Goal: Information Seeking & Learning: Learn about a topic

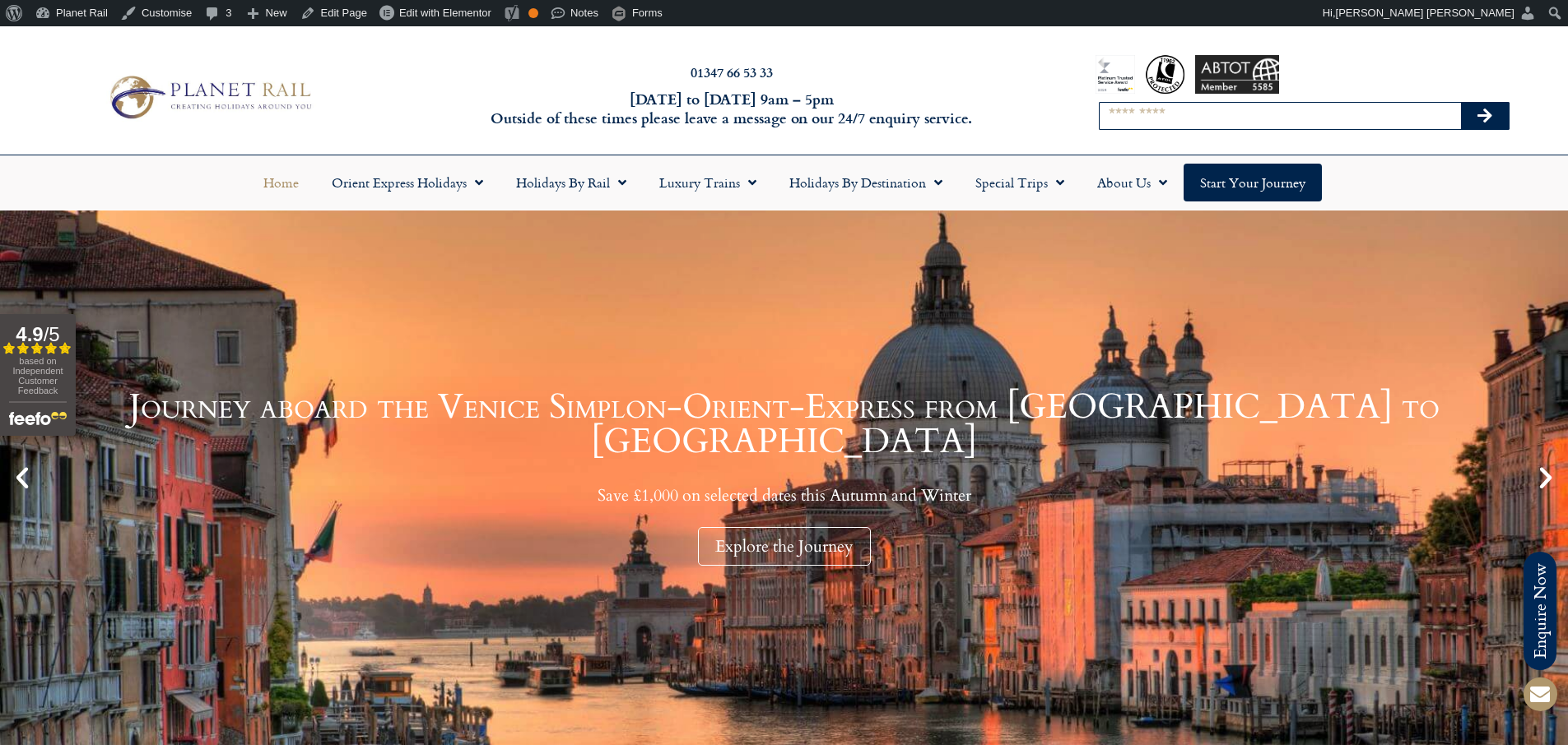
click at [1160, 121] on input "Search" at bounding box center [1280, 116] width 361 height 26
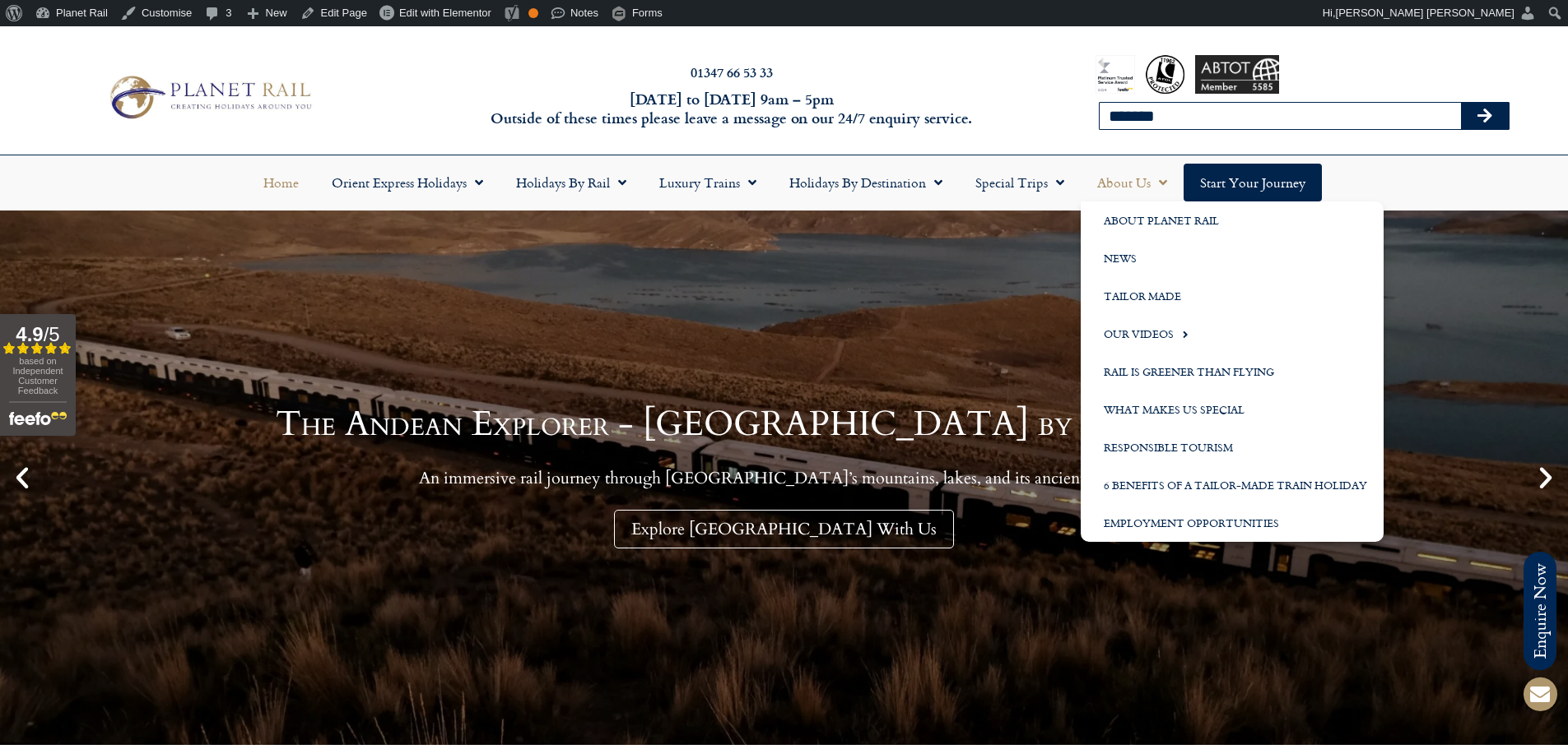
type input "*******"
click at [1461, 103] on button "Search" at bounding box center [1484, 116] width 48 height 26
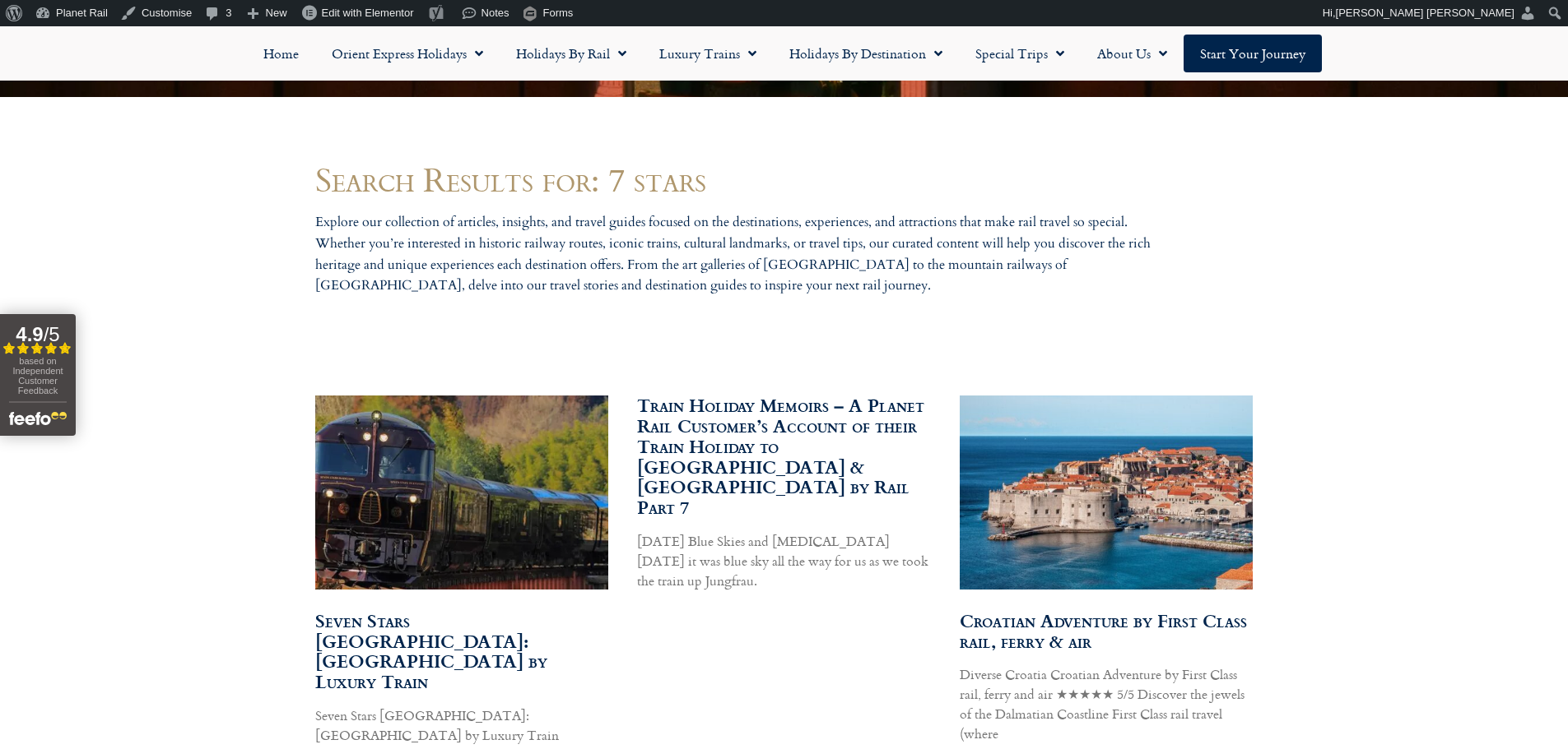
scroll to position [860, 0]
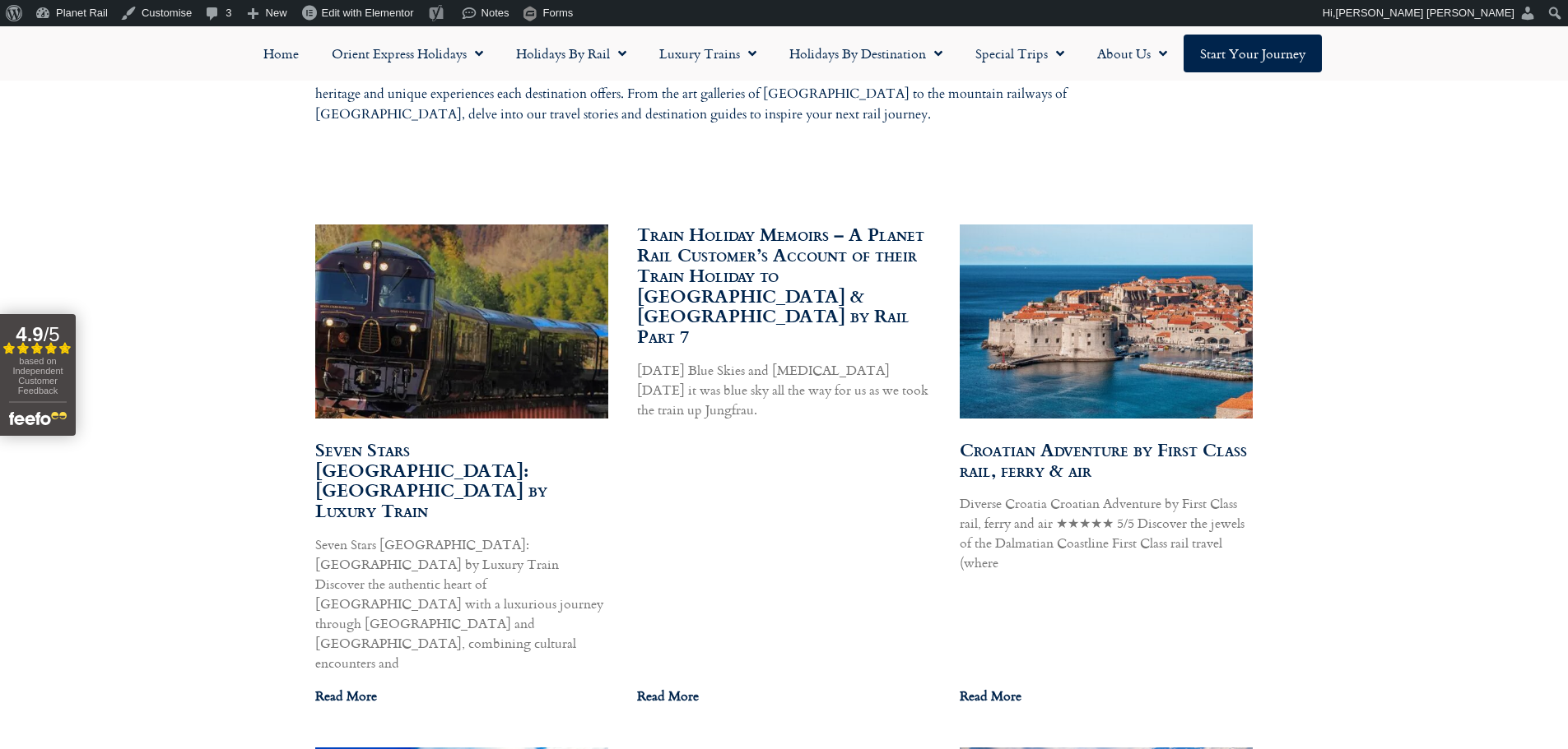
click at [825, 282] on link "Train Holiday Memoirs – A Planet Rail Customer’s Account of their Train Holiday…" at bounding box center [781, 284] width 287 height 129
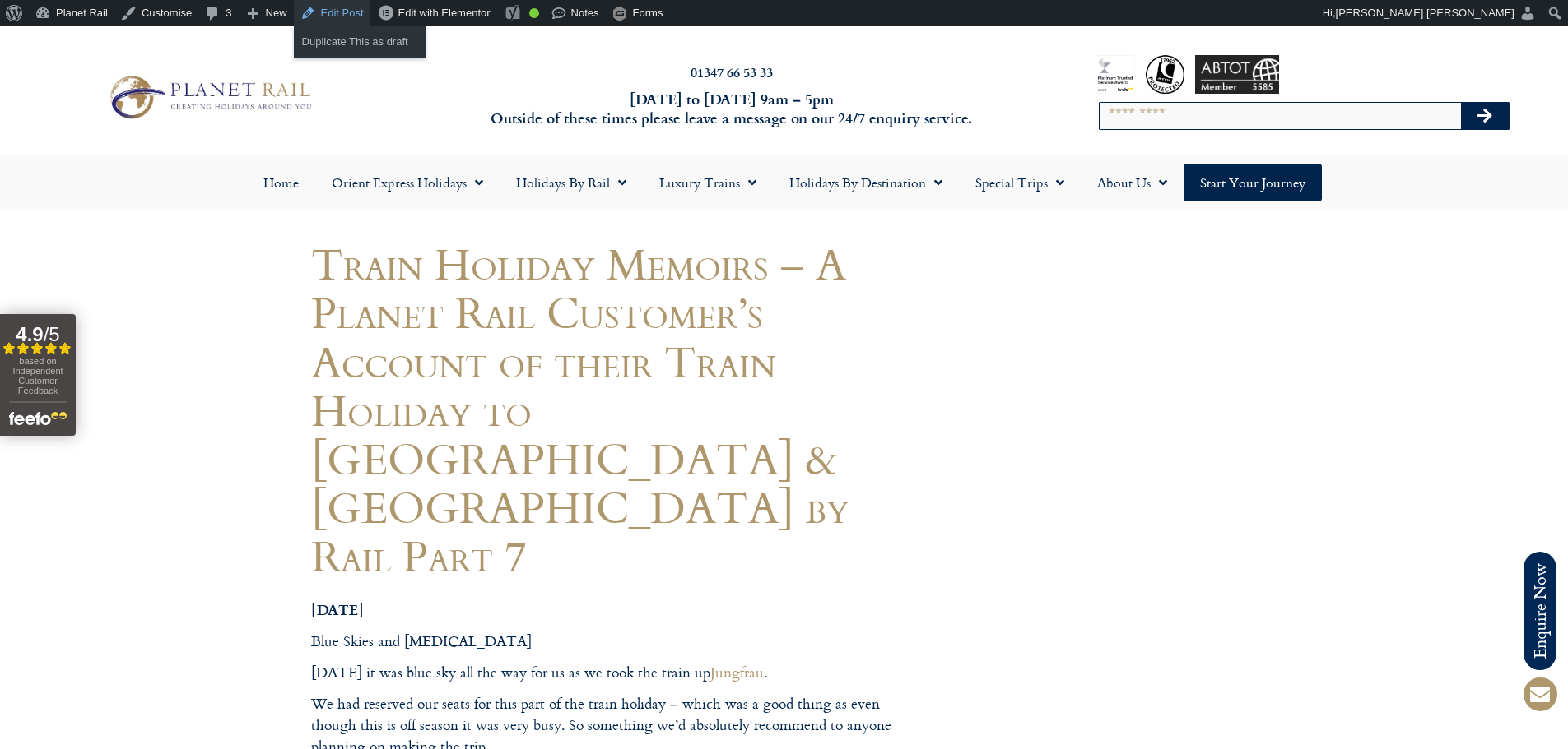
click at [315, 11] on link "Edit Post" at bounding box center [332, 13] width 77 height 26
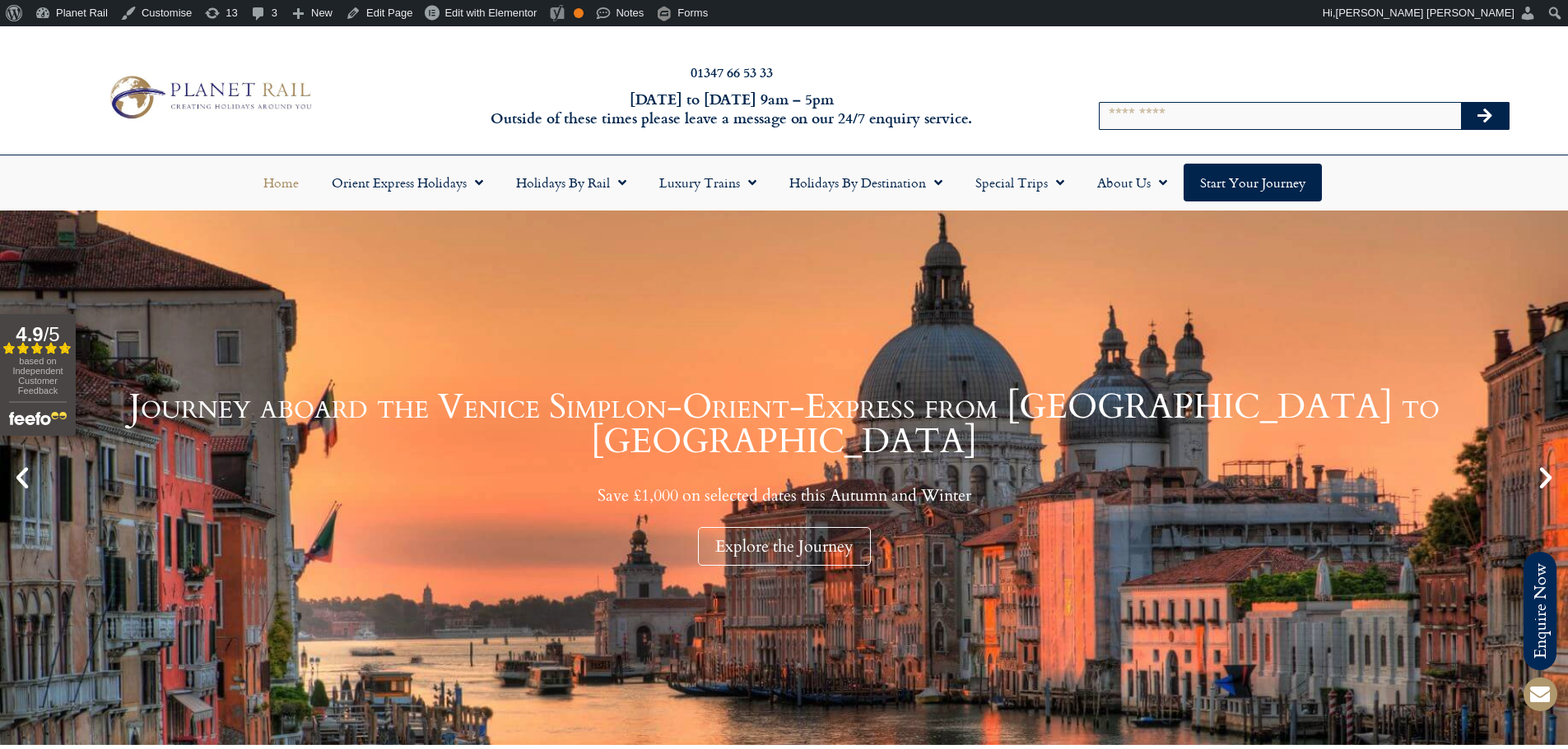
click at [1165, 64] on div at bounding box center [1164, 64] width 19 height 19
click at [1142, 112] on input "Search" at bounding box center [1280, 116] width 361 height 26
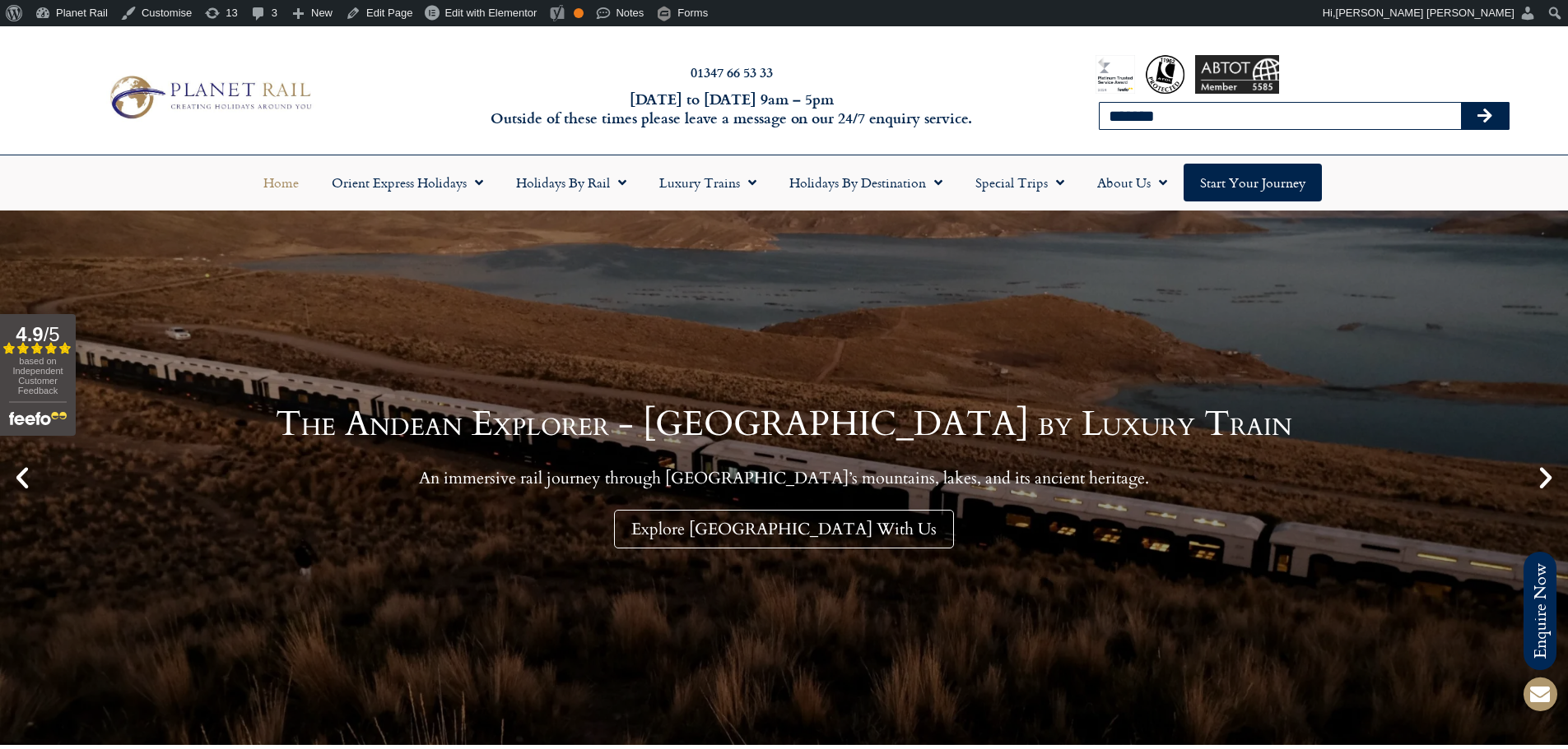
type input "*******"
click at [1461, 103] on button "Search" at bounding box center [1484, 116] width 48 height 26
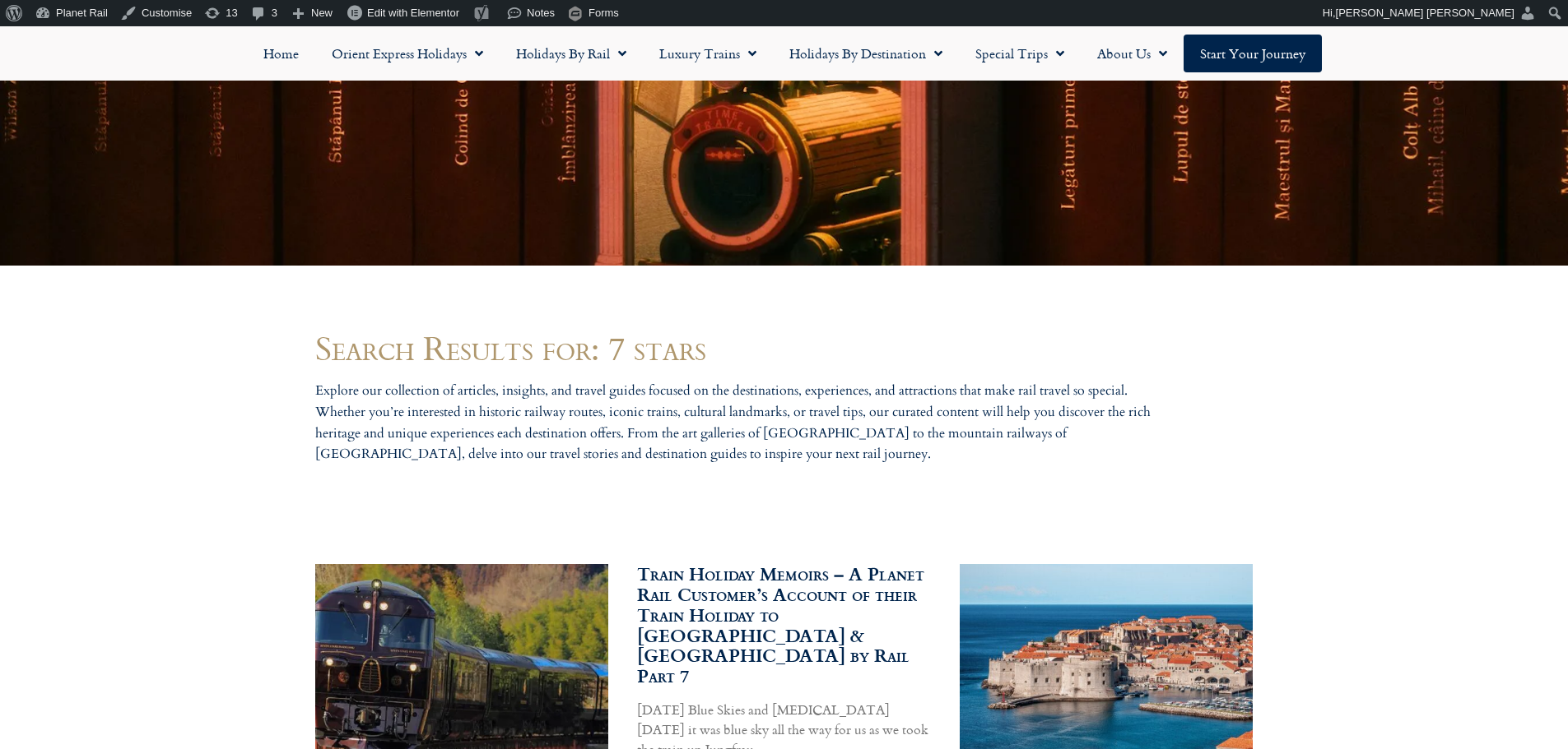
scroll to position [527, 0]
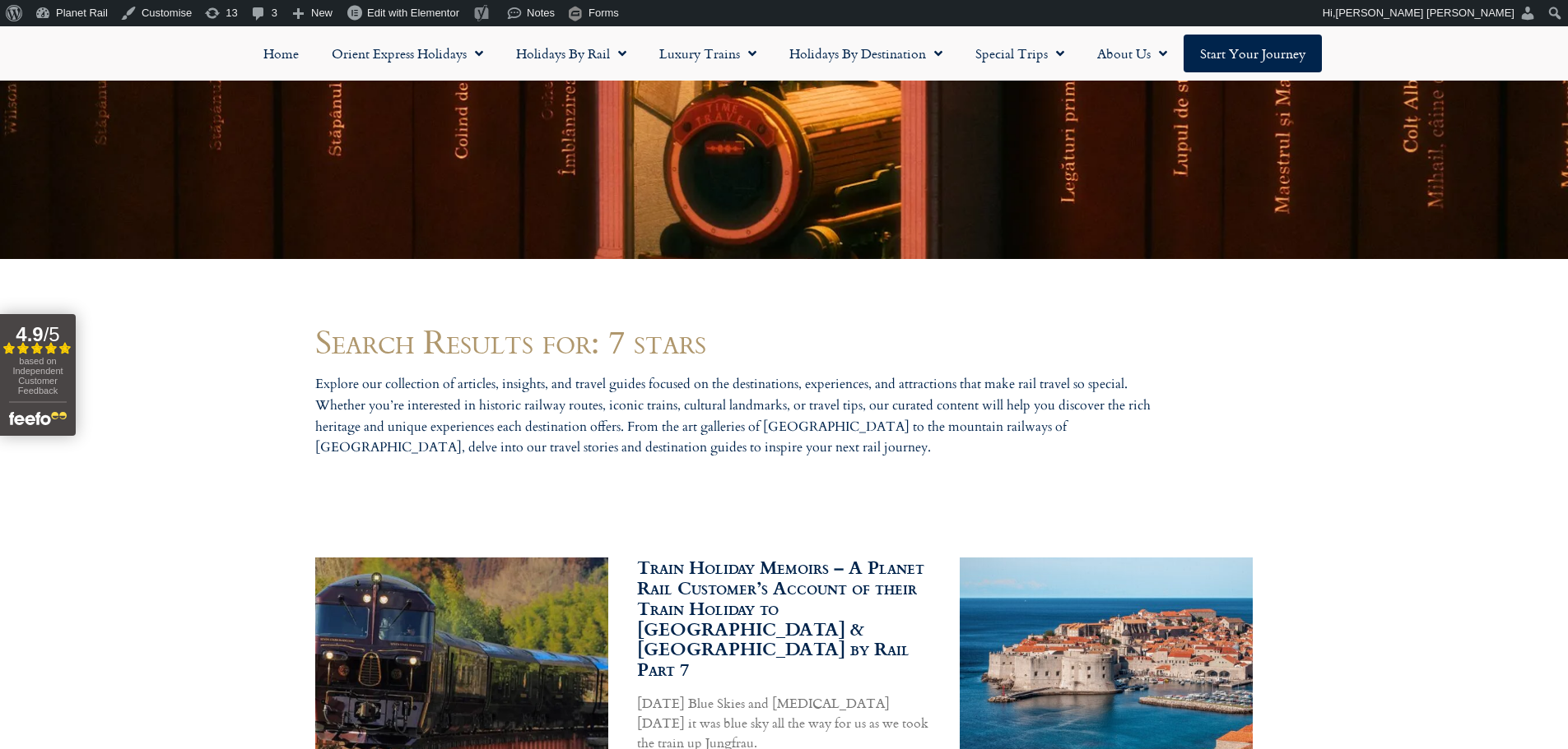
click at [391, 626] on img at bounding box center [460, 655] width 349 height 196
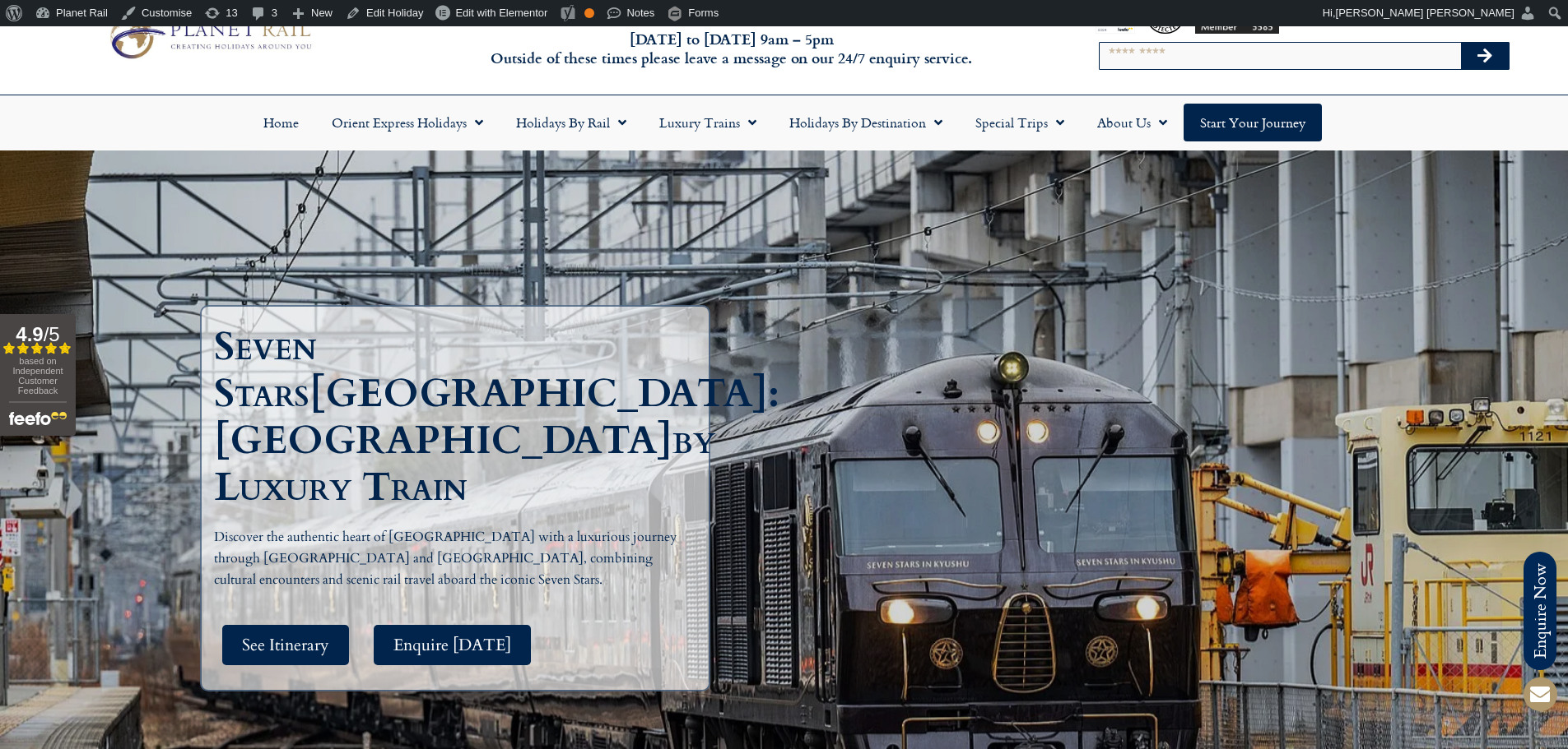
scroll to position [164, 0]
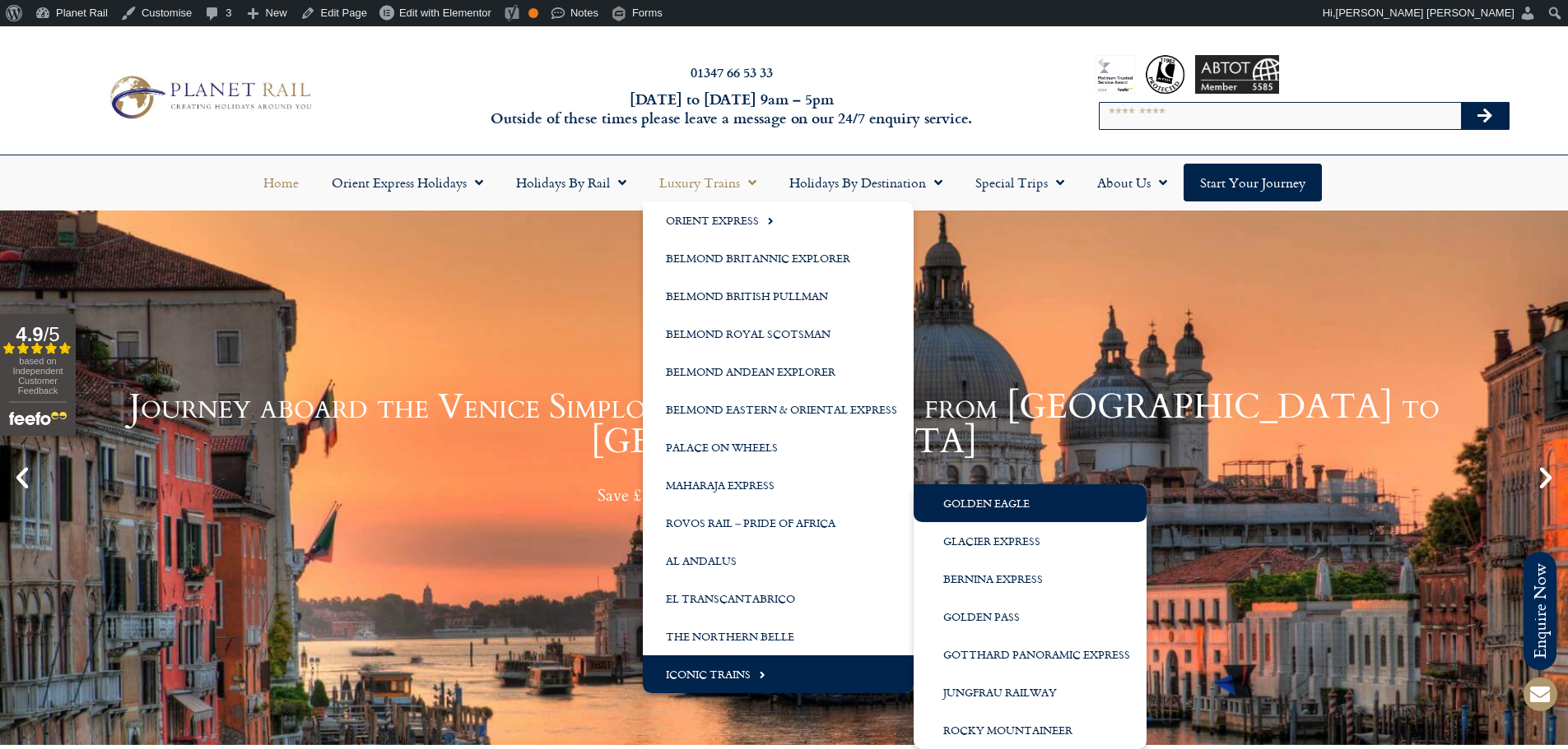
click at [1021, 504] on link "Golden Eagle" at bounding box center [1030, 503] width 233 height 38
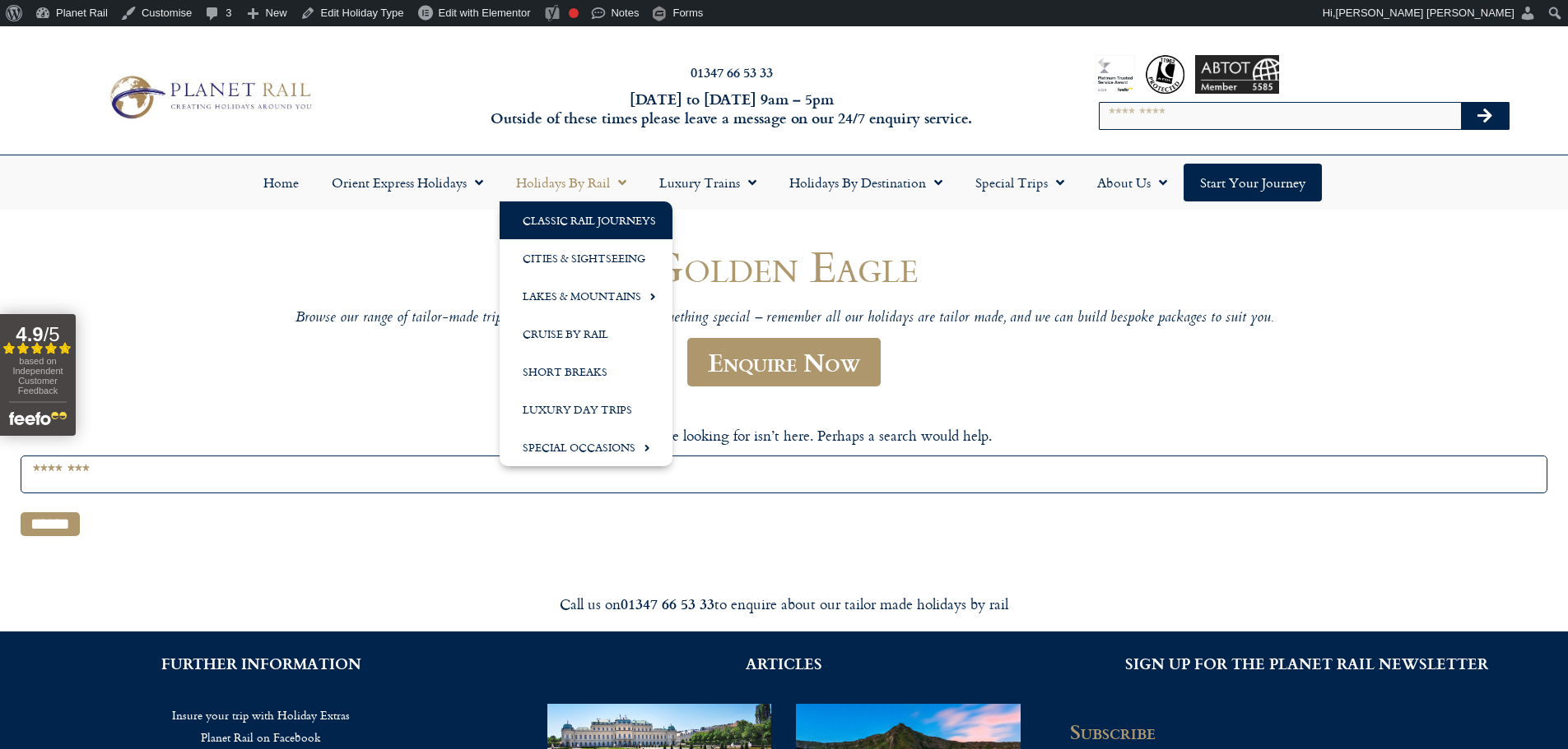
click at [598, 229] on link "Classic Rail Journeys" at bounding box center [586, 220] width 173 height 38
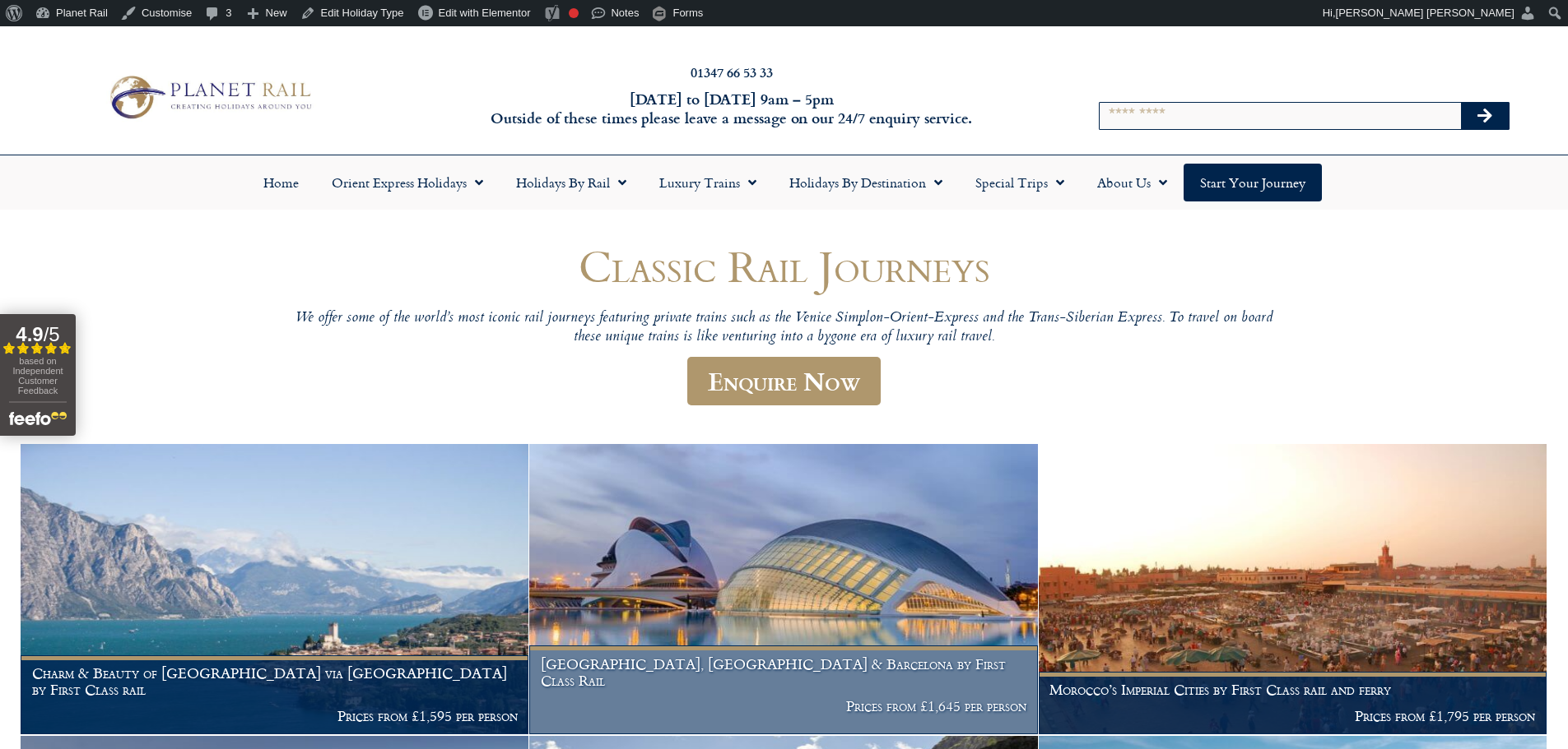
click at [671, 525] on img at bounding box center [783, 590] width 508 height 290
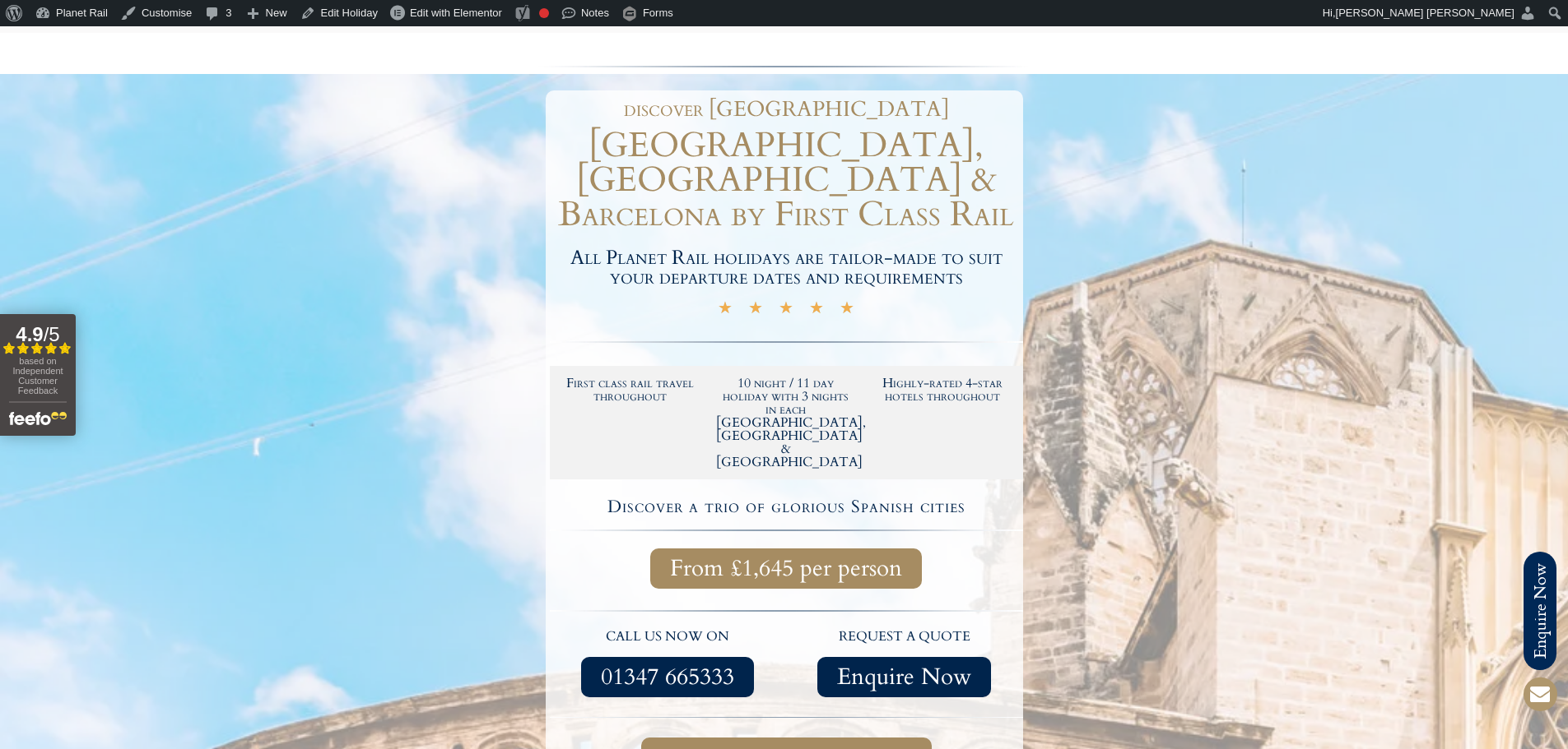
scroll to position [247, 0]
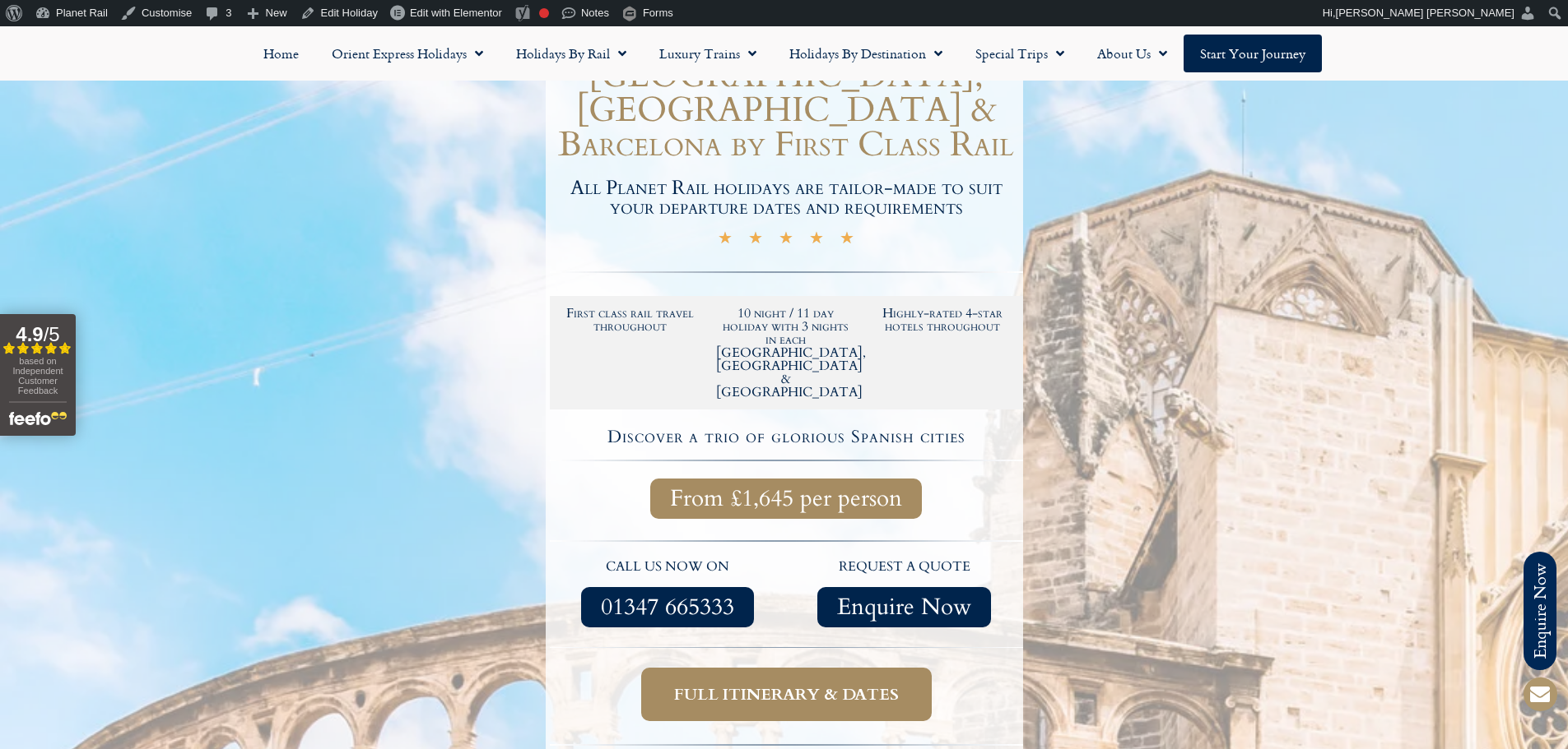
drag, startPoint x: 790, startPoint y: 609, endPoint x: 882, endPoint y: 630, distance: 94.4
click at [882, 684] on span "Full itinerary & dates" at bounding box center [787, 694] width 224 height 20
click at [897, 684] on span "Full itinerary & dates" at bounding box center [787, 694] width 224 height 20
